Goal: Task Accomplishment & Management: Use online tool/utility

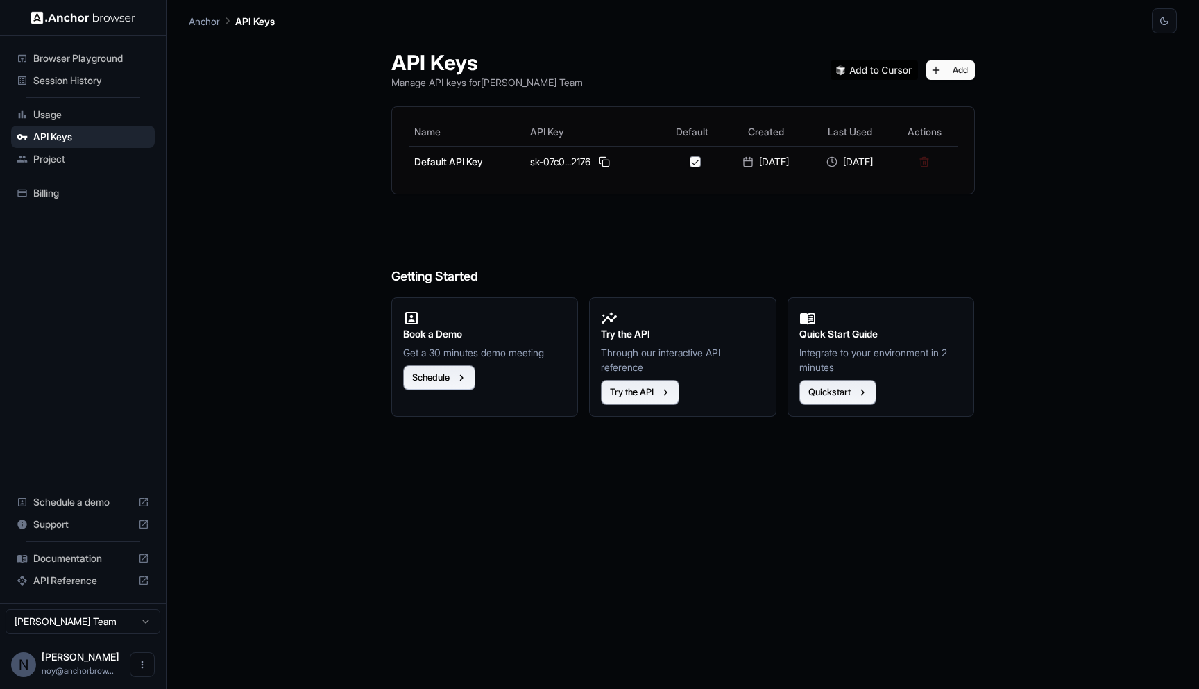
click at [133, 58] on span "Browser Playground" at bounding box center [91, 58] width 116 height 14
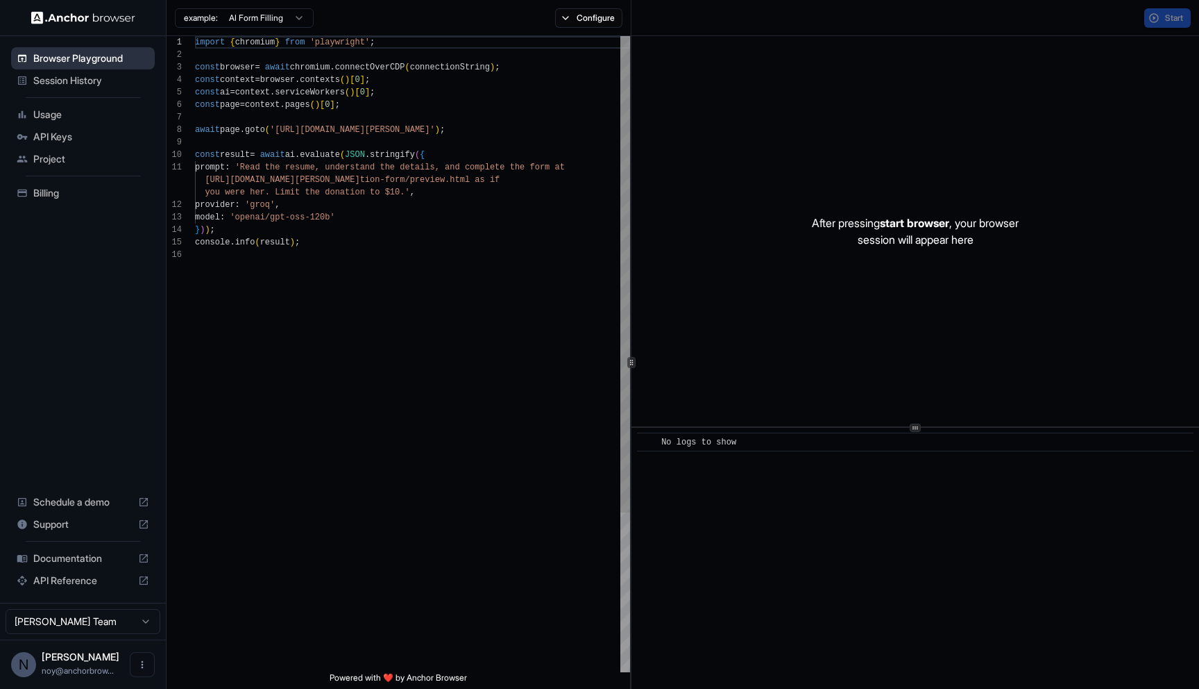
scroll to position [125, 0]
click at [1157, 21] on button "Start" at bounding box center [1168, 17] width 47 height 19
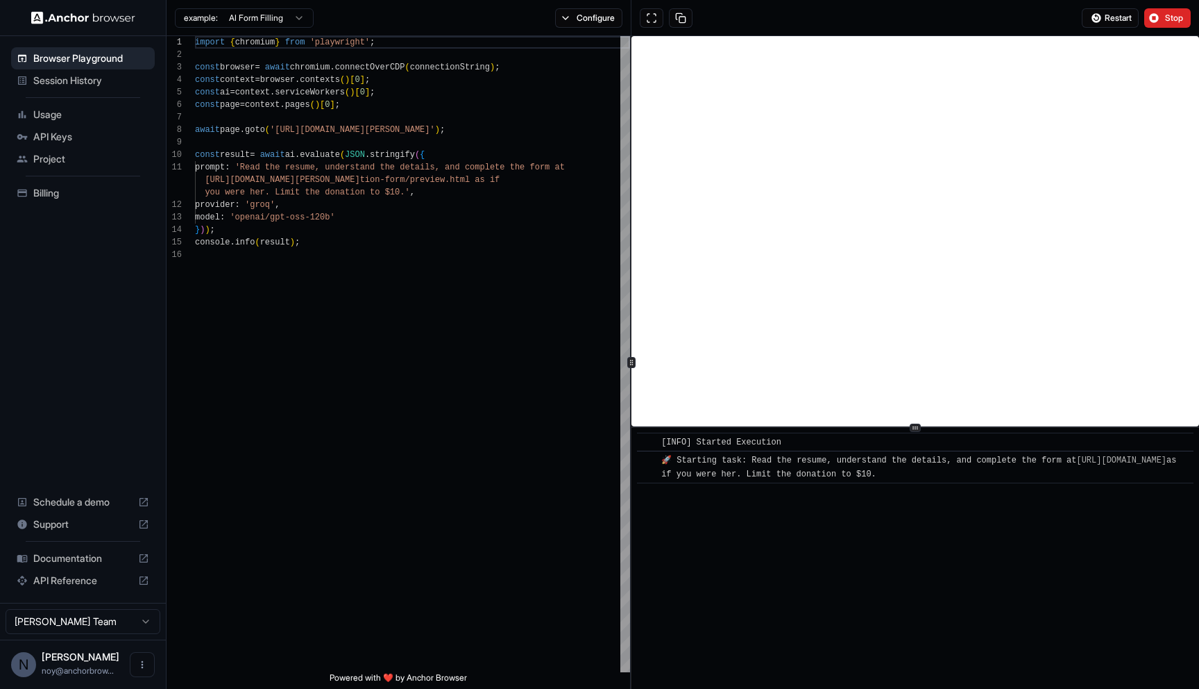
click at [990, 20] on div "Restart Stop" at bounding box center [916, 18] width 568 height 36
click at [679, 17] on button at bounding box center [681, 17] width 24 height 19
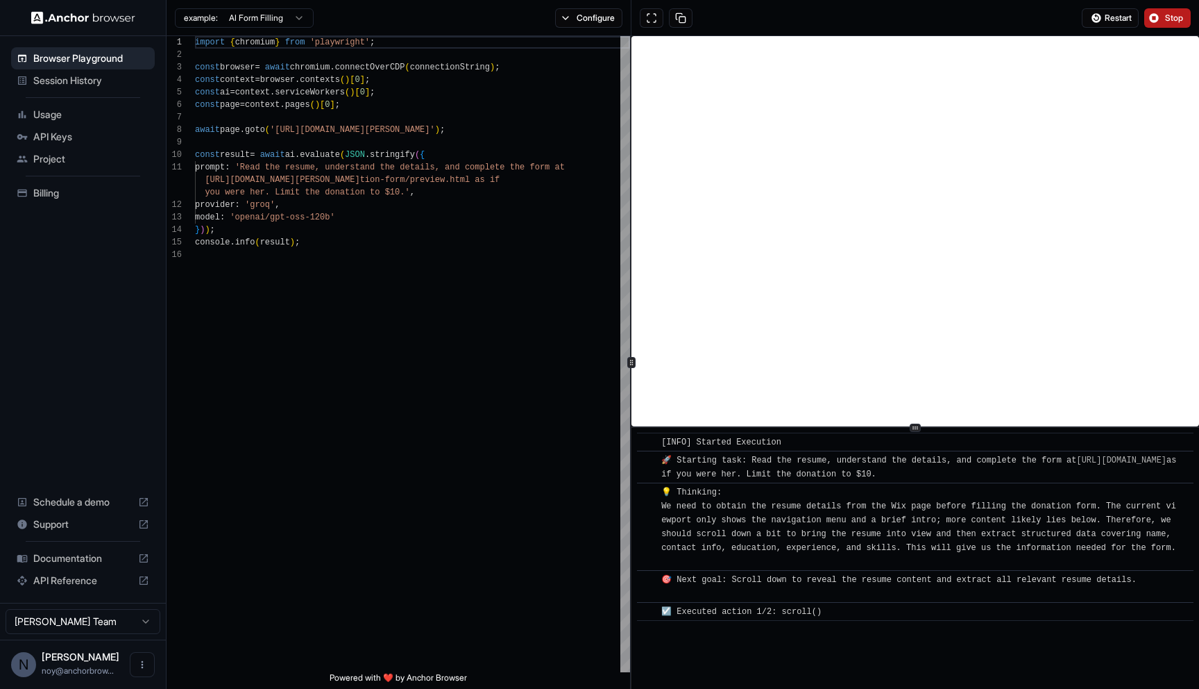
click at [1176, 19] on span "Stop" at bounding box center [1174, 17] width 19 height 11
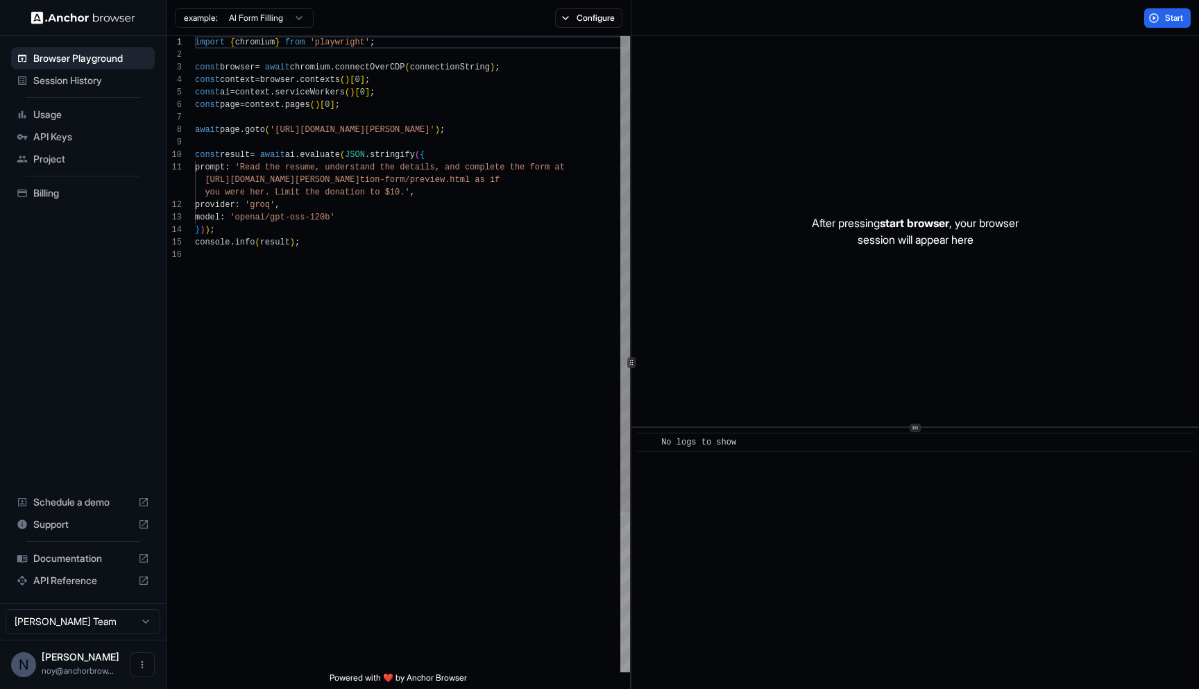
type textarea "**********"
click at [373, 286] on div "import { chromium } from 'playwright' ; const browser = await chromium . connec…" at bounding box center [412, 460] width 435 height 848
click at [78, 60] on span "Browser Playground" at bounding box center [91, 58] width 116 height 14
click at [101, 78] on span "Session History" at bounding box center [91, 81] width 116 height 14
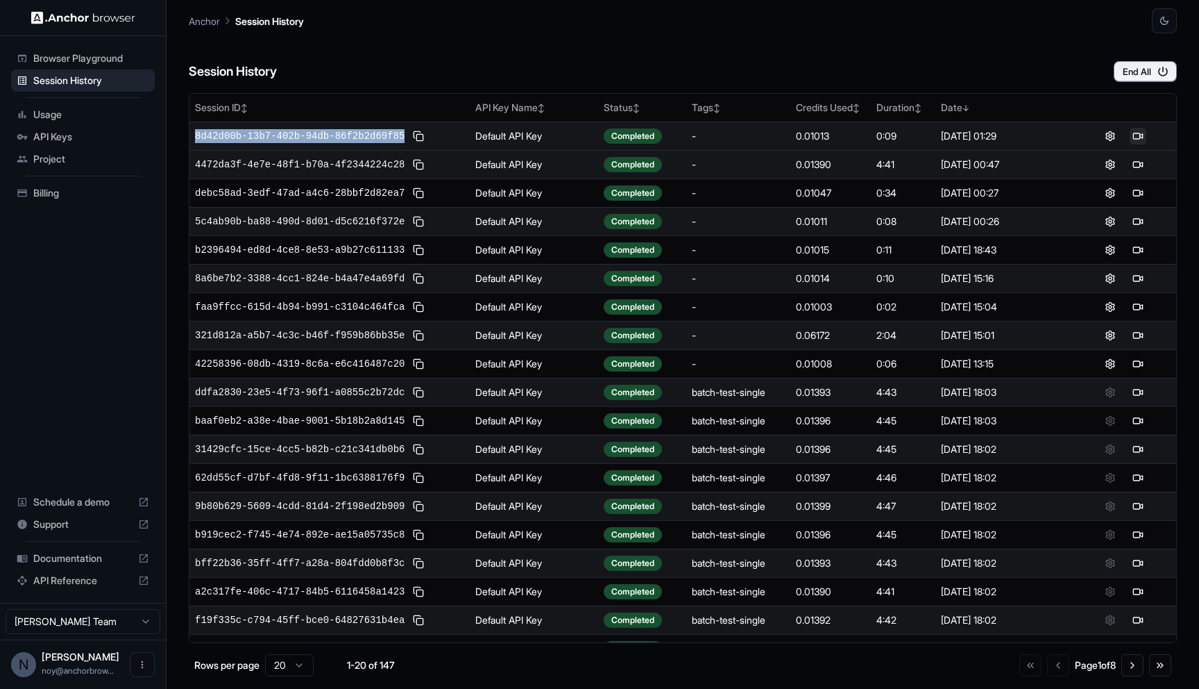
click at [1140, 135] on button at bounding box center [1138, 136] width 17 height 17
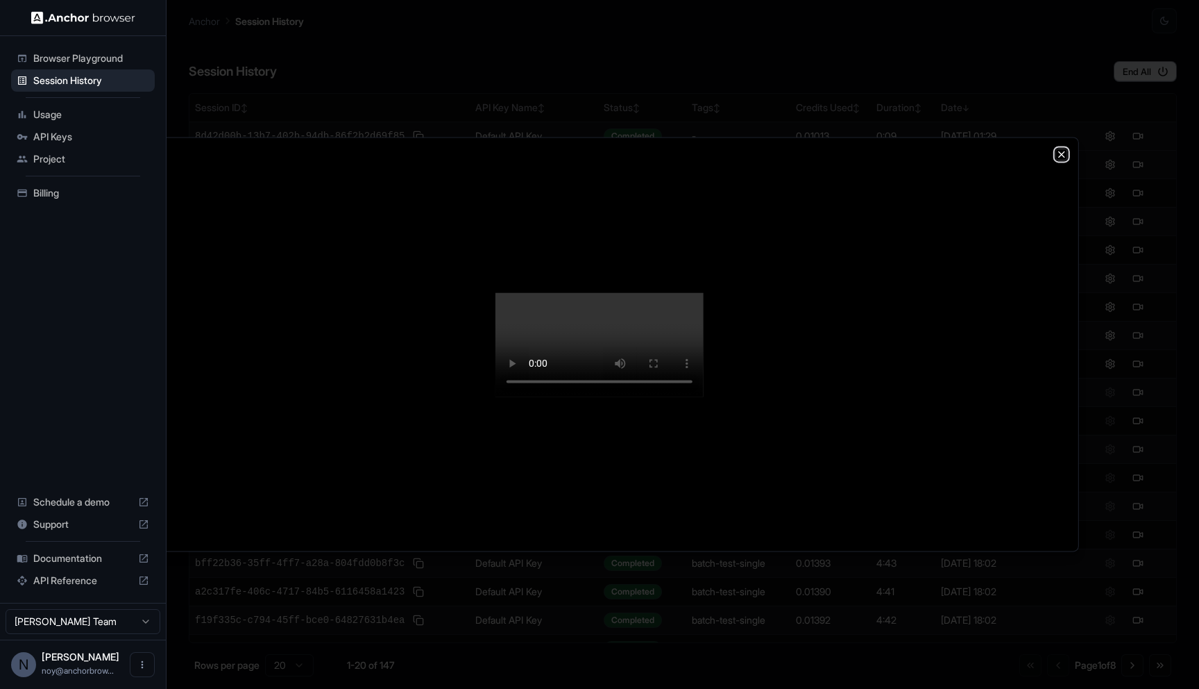
click at [1065, 149] on icon "button" at bounding box center [1061, 154] width 11 height 11
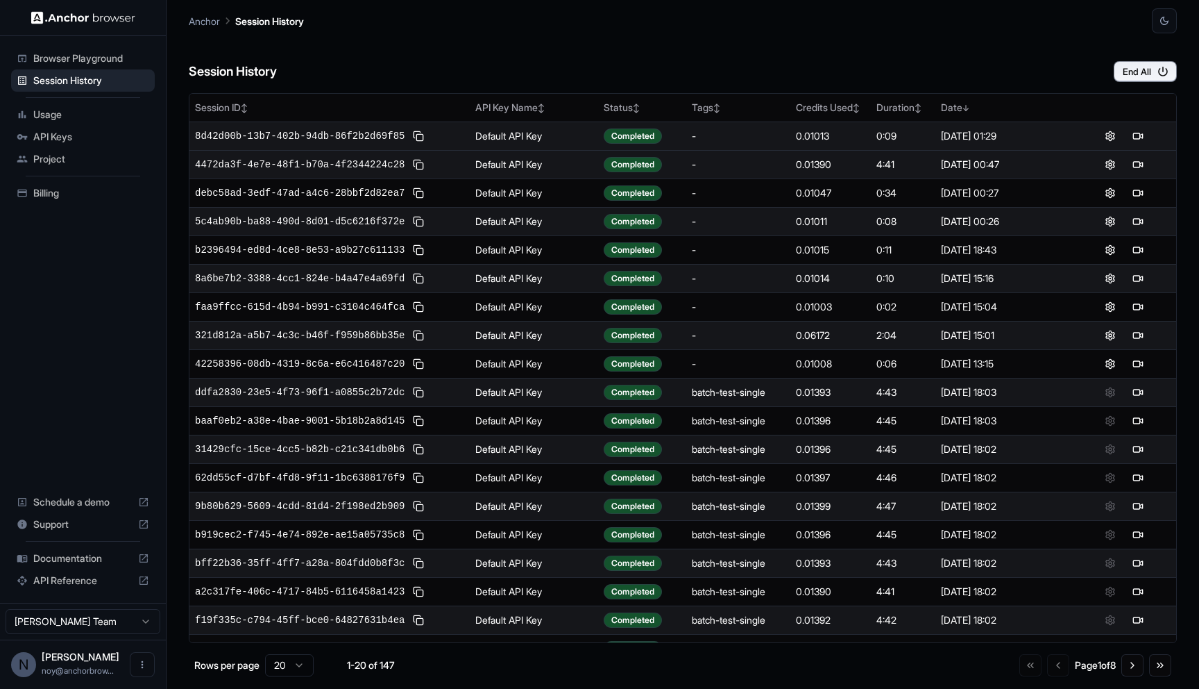
click at [789, 70] on div "Session History End All" at bounding box center [683, 57] width 988 height 49
